Goal: Book appointment/travel/reservation

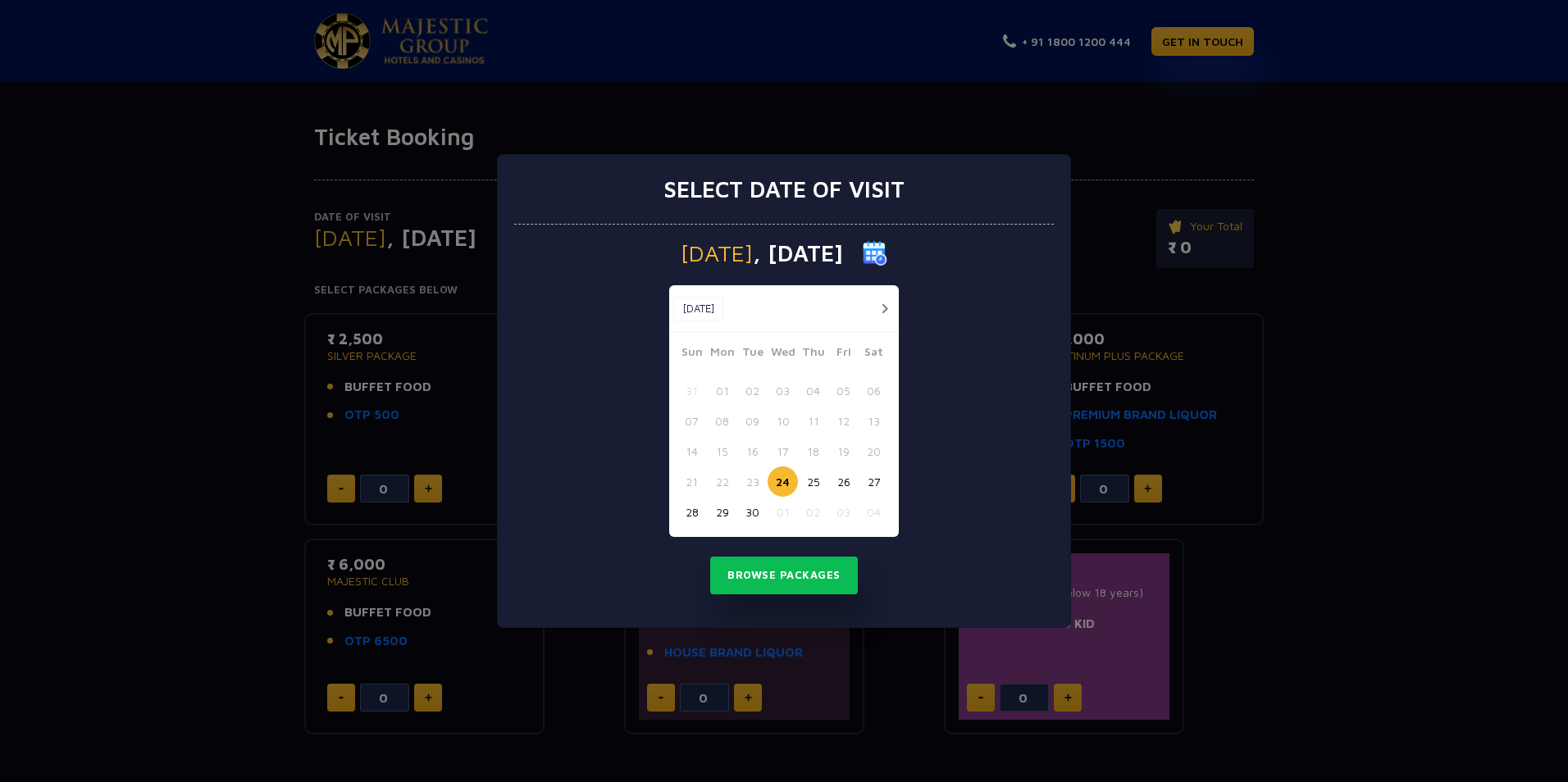
click at [883, 305] on button "button" at bounding box center [885, 309] width 21 height 21
click at [841, 388] on button "03" at bounding box center [843, 391] width 30 height 30
click at [791, 578] on button "Browse Packages" at bounding box center [784, 575] width 148 height 38
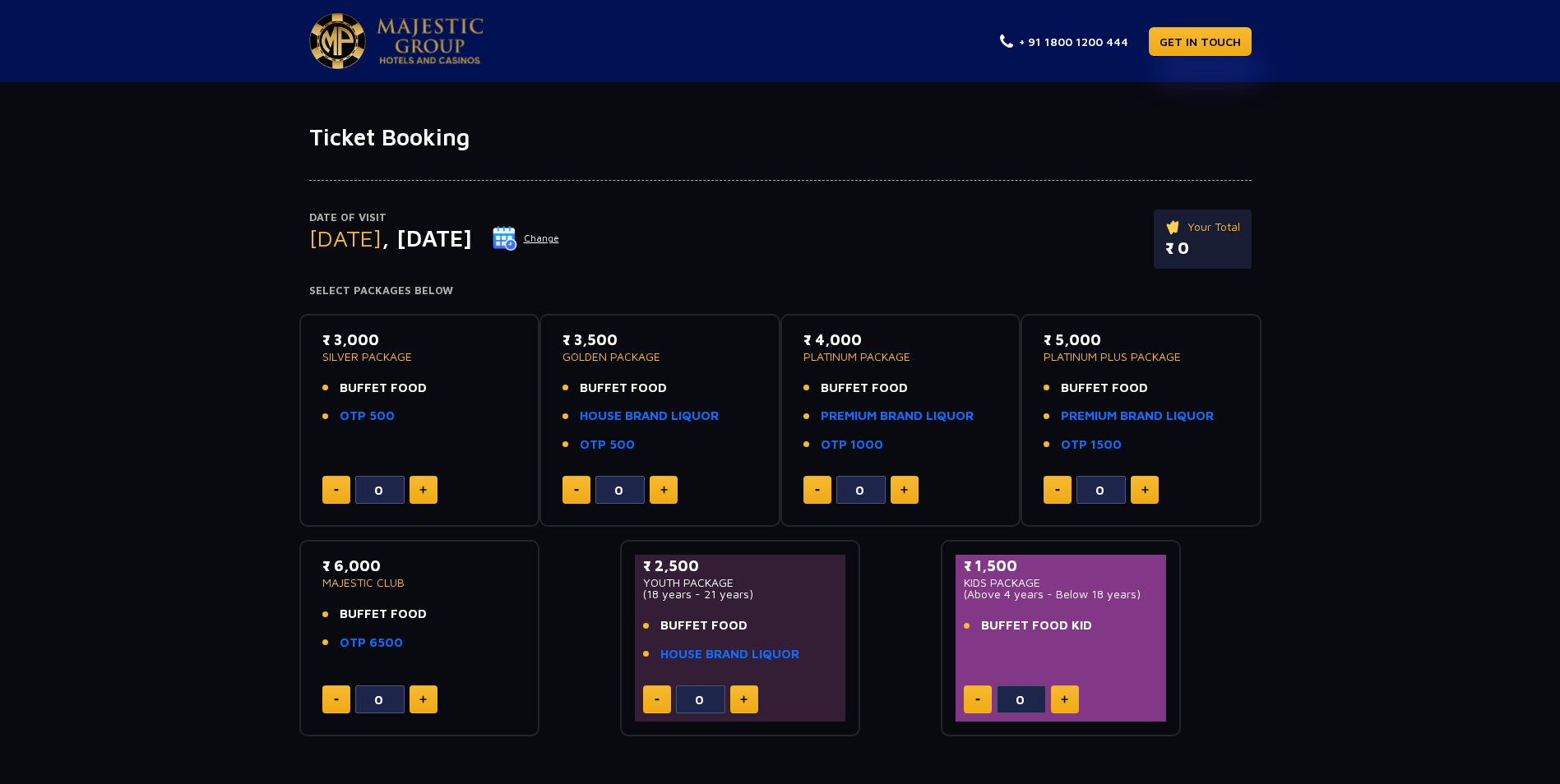
click at [385, 360] on p "SILVER PACKAGE" at bounding box center [419, 357] width 195 height 11
drag, startPoint x: 385, startPoint y: 360, endPoint x: 380, endPoint y: 389, distance: 29.4
click at [380, 389] on span "BUFFET FOOD" at bounding box center [383, 388] width 87 height 19
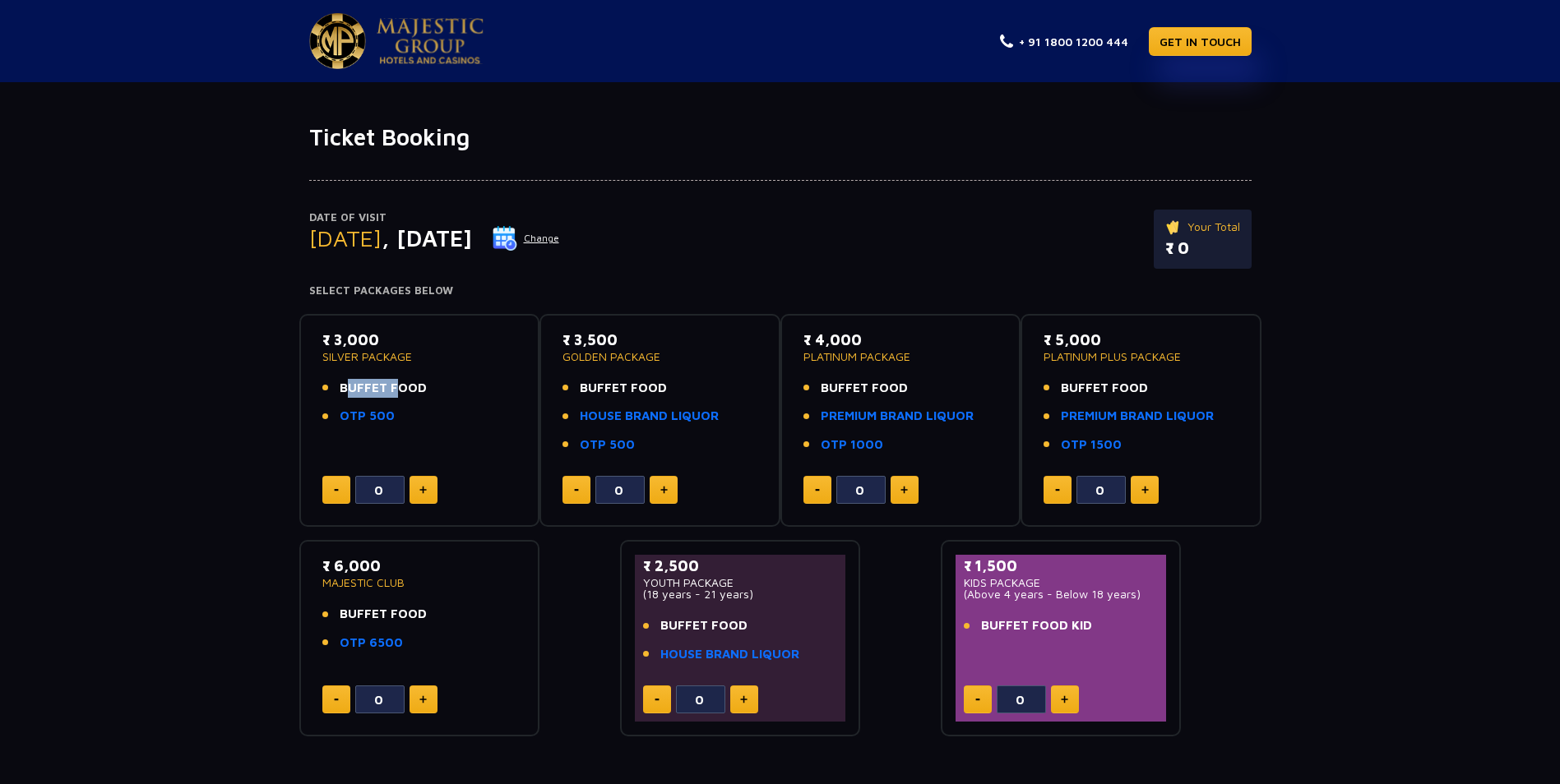
click at [380, 389] on span "BUFFET FOOD" at bounding box center [383, 388] width 87 height 19
